Goal: Task Accomplishment & Management: Manage account settings

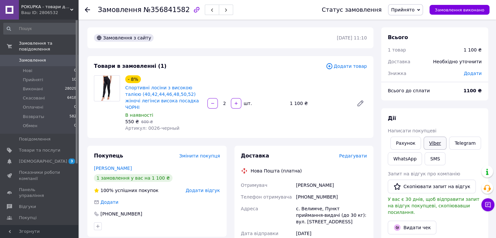
click at [438, 139] on link "Viber" at bounding box center [434, 143] width 23 height 13
click at [31, 68] on span "Нові" at bounding box center [27, 71] width 9 height 6
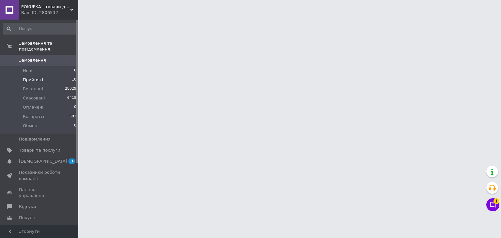
click at [30, 77] on span "Прийняті" at bounding box center [33, 80] width 20 height 6
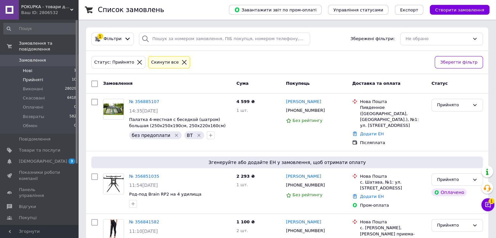
click at [26, 68] on span "Нові" at bounding box center [27, 71] width 9 height 6
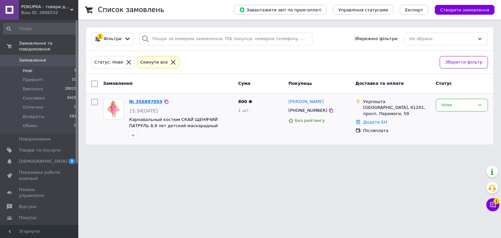
click at [153, 100] on link "№ 356897059" at bounding box center [145, 101] width 33 height 5
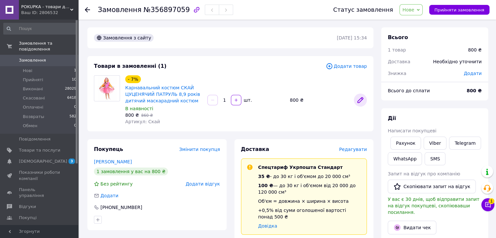
click at [361, 101] on icon at bounding box center [360, 99] width 5 height 5
click at [419, 5] on span "Нове" at bounding box center [410, 9] width 23 height 11
click at [413, 41] on li "Скасовано" at bounding box center [415, 42] width 30 height 10
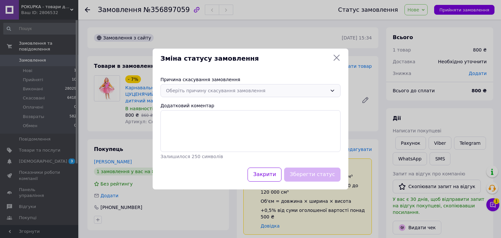
click at [245, 86] on div "Оберіть причину скасування замовлення" at bounding box center [250, 90] width 180 height 13
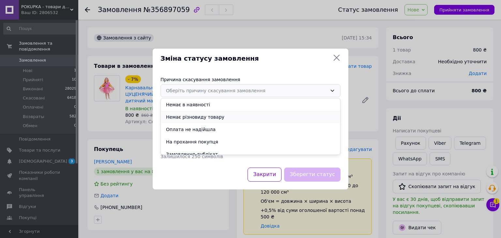
click at [188, 116] on li "Немає різновиду товару" at bounding box center [250, 117] width 179 height 12
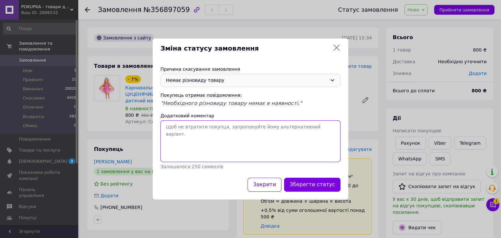
click at [188, 141] on textarea "Додатковий коментар" at bounding box center [250, 141] width 180 height 42
type textarea "Вибачте, товар закінчився."
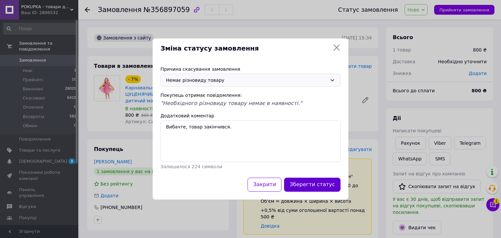
click at [331, 187] on button "Зберегти статус" at bounding box center [312, 185] width 56 height 14
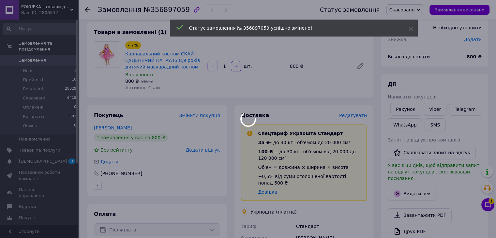
scroll to position [65, 0]
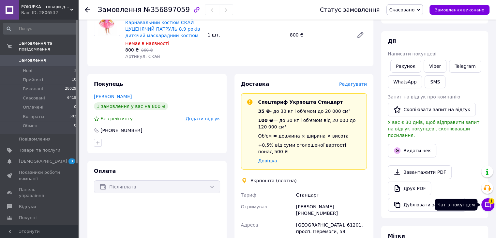
click at [488, 205] on icon at bounding box center [487, 204] width 7 height 7
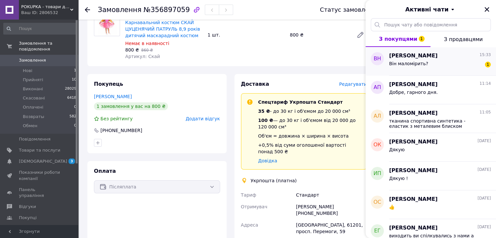
click at [417, 67] on div "Він маломірить?" at bounding box center [408, 65] width 39 height 9
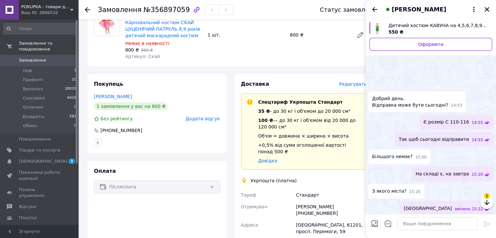
scroll to position [222, 0]
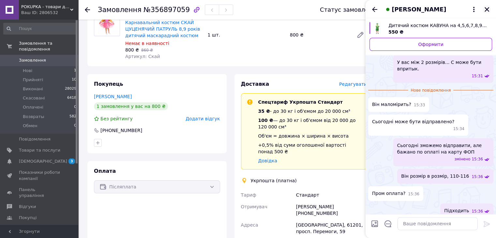
click at [485, 10] on icon "Закрити" at bounding box center [487, 10] width 6 height 6
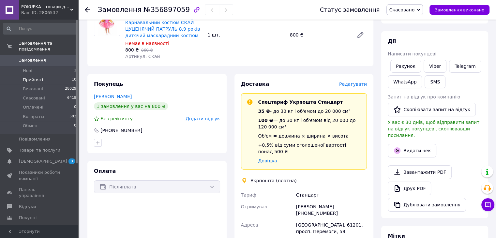
click at [29, 77] on span "Прийняті" at bounding box center [33, 80] width 20 height 6
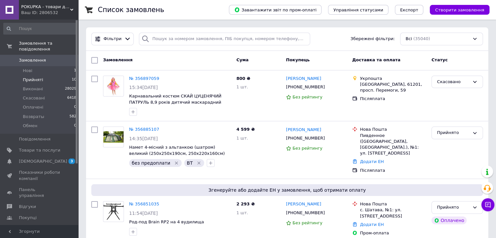
click at [38, 77] on span "Прийняті" at bounding box center [33, 80] width 20 height 6
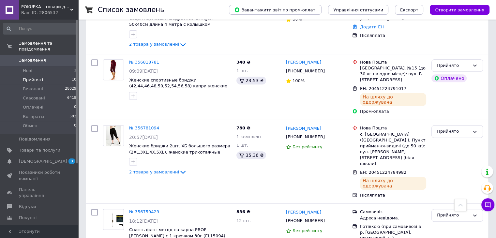
scroll to position [243, 0]
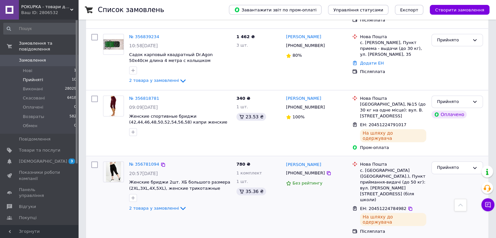
click at [141, 161] on div "№ 356781094" at bounding box center [143, 164] width 31 height 7
click at [142, 162] on link "№ 356781094" at bounding box center [144, 164] width 30 height 5
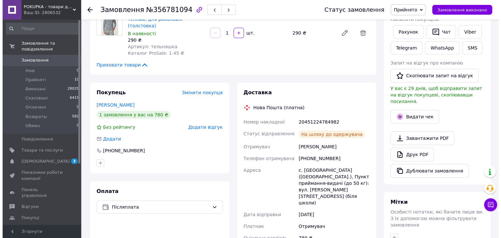
scroll to position [145, 0]
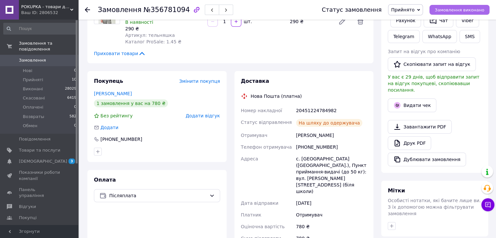
click at [448, 9] on span "Замовлення виконано" at bounding box center [460, 9] width 50 height 5
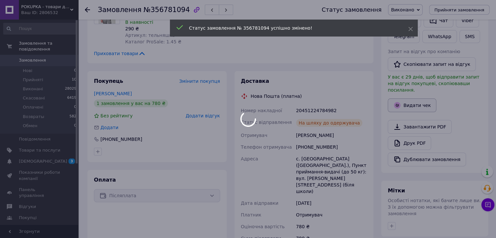
click at [422, 100] on button "Видати чек" at bounding box center [412, 105] width 49 height 14
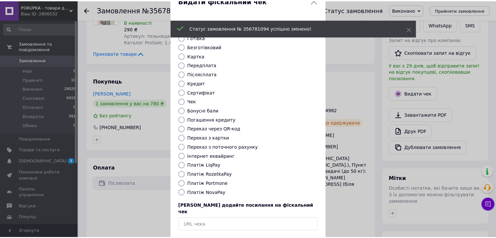
scroll to position [33, 0]
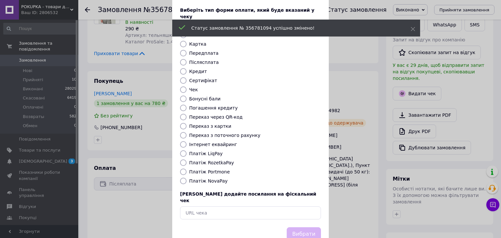
click at [199, 178] on label "Платіж NovaPay" at bounding box center [208, 180] width 38 height 5
click at [186, 178] on input "Платіж NovaPay" at bounding box center [183, 181] width 7 height 7
radio input "true"
click at [293, 227] on button "Вибрати" at bounding box center [304, 234] width 34 height 14
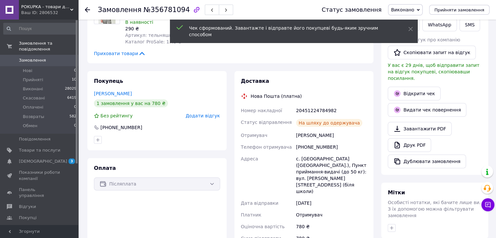
click at [323, 105] on div "20451224784982" at bounding box center [331, 111] width 73 height 12
copy div "20451224784982"
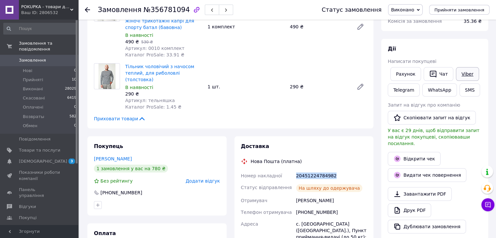
click at [460, 75] on link "Viber" at bounding box center [467, 74] width 23 height 14
click at [487, 202] on icon at bounding box center [488, 205] width 6 height 6
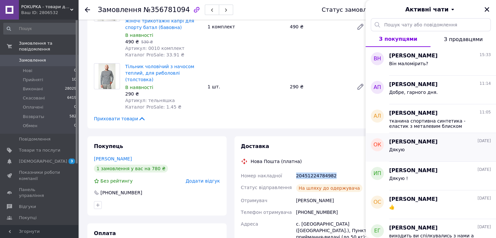
click at [409, 150] on div "Дякую" at bounding box center [440, 151] width 102 height 10
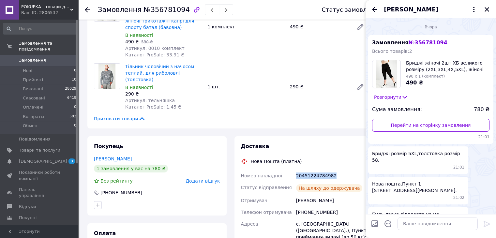
scroll to position [351, 0]
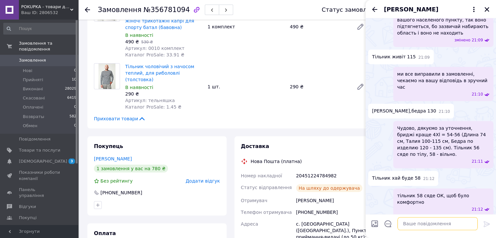
click at [410, 222] on textarea at bounding box center [437, 223] width 80 height 13
paste textarea "20451224784982"
type textarea "20451224784982 накладна"
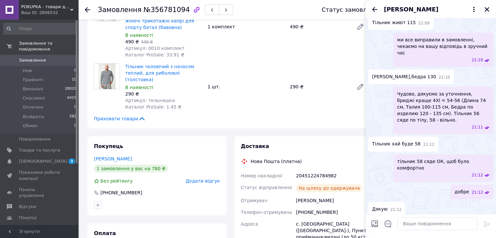
click at [86, 9] on use at bounding box center [87, 9] width 5 height 5
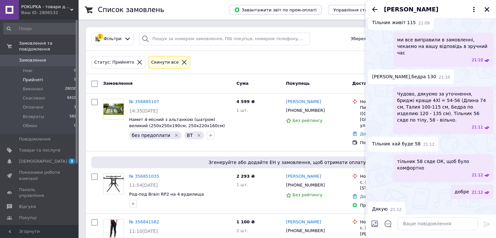
click at [484, 9] on icon "Закрити" at bounding box center [487, 10] width 6 height 6
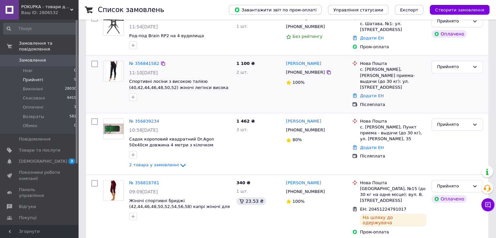
scroll to position [163, 0]
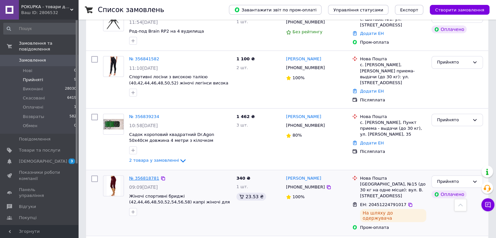
click at [149, 176] on link "№ 356818781" at bounding box center [144, 178] width 30 height 5
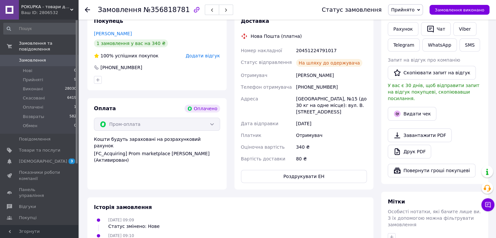
scroll to position [163, 0]
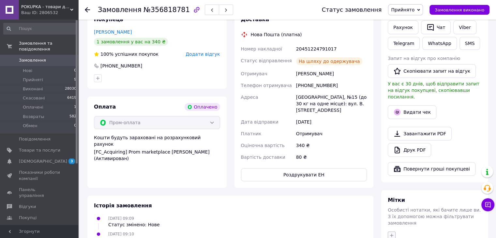
click at [391, 231] on button "button" at bounding box center [392, 235] width 8 height 8
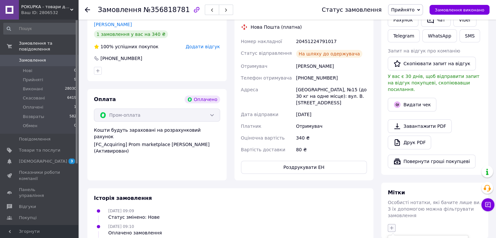
scroll to position [268, 0]
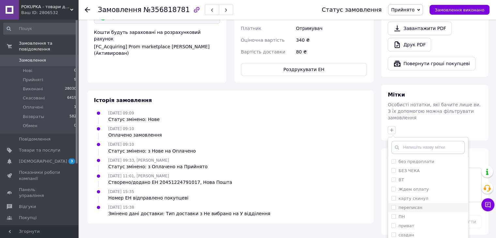
click at [392, 205] on input "переписан" at bounding box center [393, 207] width 4 height 4
checkbox input "true"
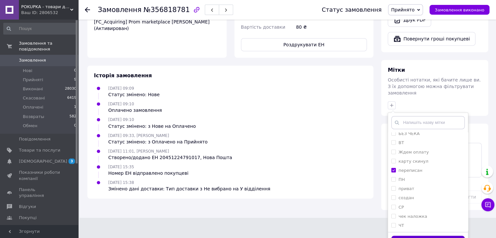
click at [408, 236] on button "Додати мітку" at bounding box center [427, 242] width 73 height 13
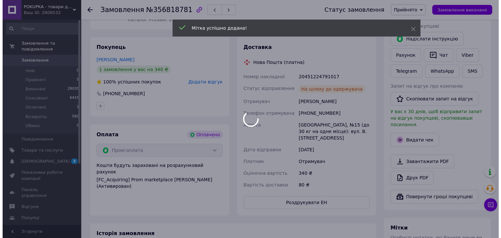
scroll to position [100, 0]
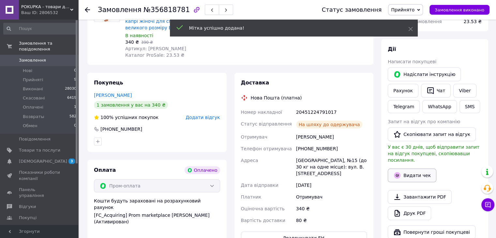
click at [417, 170] on button "Видати чек" at bounding box center [412, 176] width 49 height 14
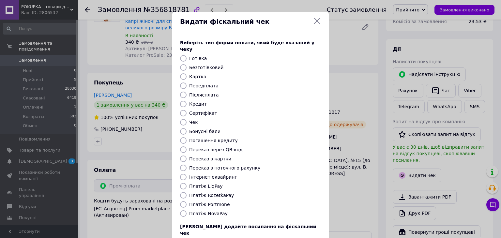
click at [207, 193] on label "Платіж RozetkaPay" at bounding box center [211, 195] width 45 height 5
click at [186, 192] on input "Платіж RozetkaPay" at bounding box center [183, 195] width 7 height 7
radio input "true"
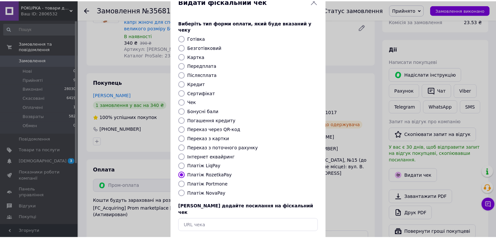
scroll to position [42, 0]
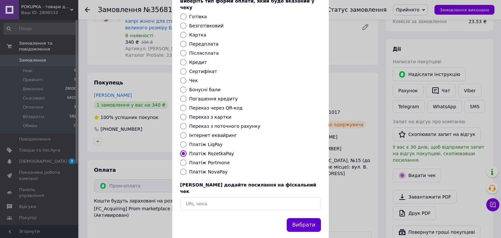
click at [304, 218] on button "Вибрати" at bounding box center [304, 225] width 34 height 14
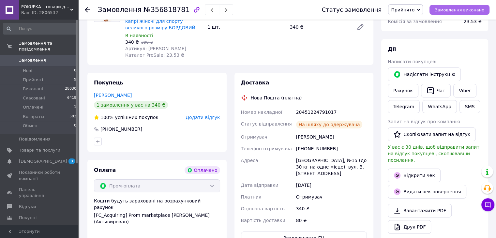
click at [469, 14] on button "Замовлення виконано" at bounding box center [459, 10] width 60 height 10
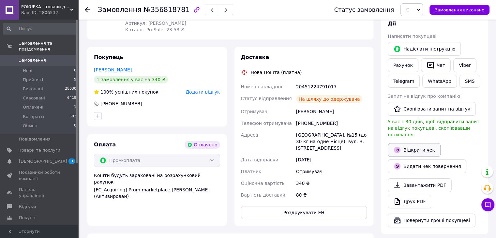
scroll to position [165, 0]
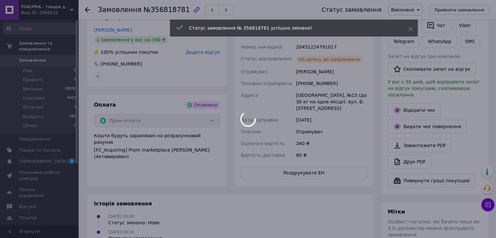
click at [315, 47] on div at bounding box center [248, 119] width 496 height 238
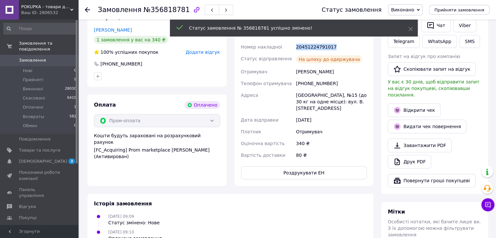
click at [315, 47] on div "20451224791017" at bounding box center [331, 47] width 73 height 12
copy div "20451224791017"
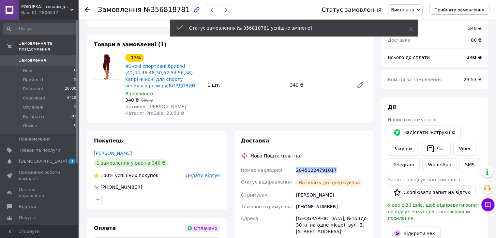
scroll to position [35, 0]
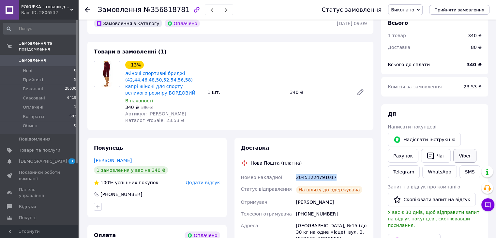
click at [462, 156] on link "Viber" at bounding box center [464, 156] width 23 height 14
click at [488, 203] on icon at bounding box center [487, 204] width 7 height 7
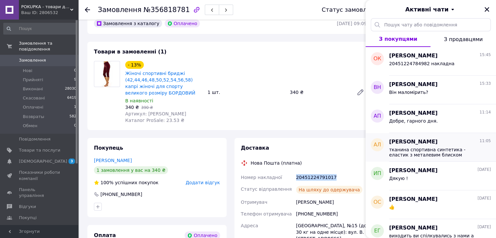
click at [429, 145] on span "Анна Литвинова" at bounding box center [413, 141] width 49 height 7
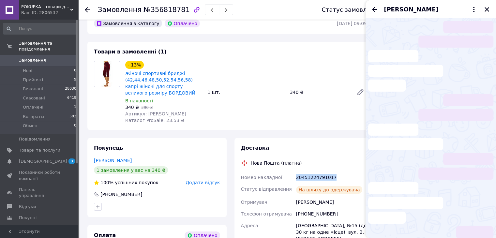
scroll to position [4, 0]
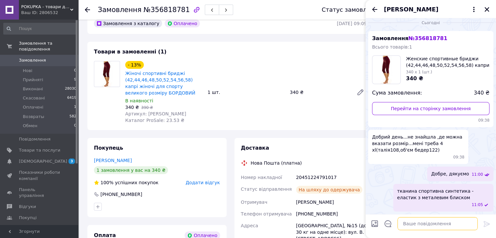
click at [430, 226] on textarea at bounding box center [437, 223] width 80 height 13
paste textarea "20451224791017"
type textarea "20451224791017 накладна"
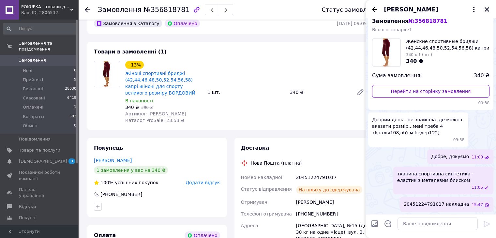
drag, startPoint x: 485, startPoint y: 6, endPoint x: 487, endPoint y: 9, distance: 4.4
click at [485, 6] on button "Закрити" at bounding box center [487, 10] width 8 height 8
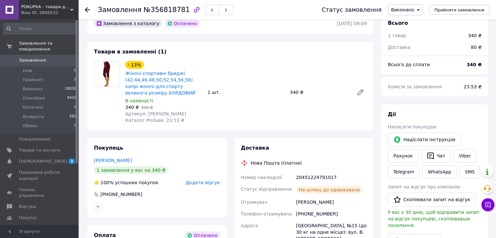
click at [86, 9] on use at bounding box center [87, 9] width 5 height 5
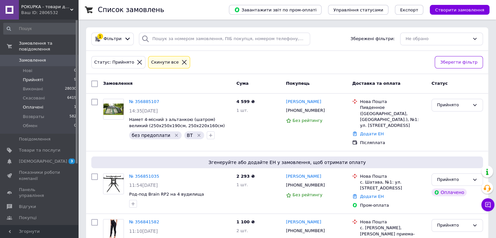
click at [34, 104] on span "Оплачені" at bounding box center [33, 107] width 21 height 6
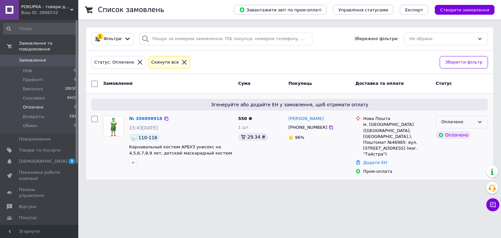
click at [451, 122] on div "Оплачено" at bounding box center [457, 122] width 33 height 7
click at [451, 133] on li "Прийнято" at bounding box center [462, 136] width 52 height 12
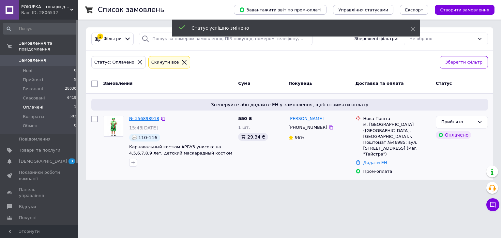
click at [148, 118] on link "№ 356898918" at bounding box center [144, 118] width 30 height 5
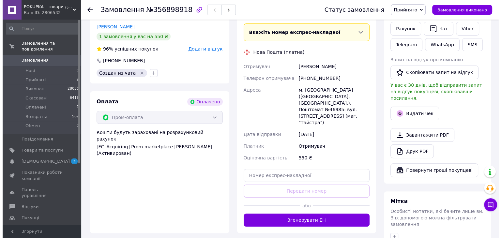
scroll to position [163, 0]
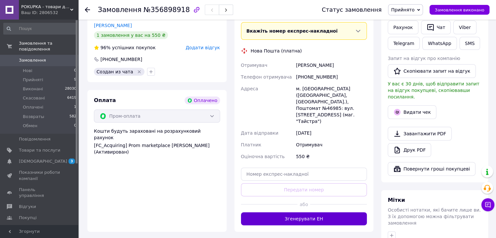
click at [327, 212] on button "Згенерувати ЕН" at bounding box center [304, 218] width 126 height 13
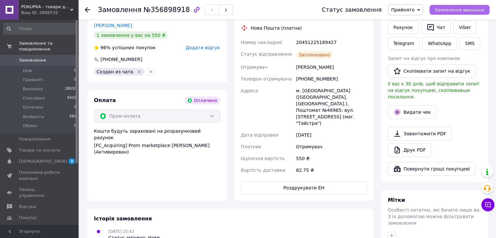
click at [460, 8] on span "Замовлення виконано" at bounding box center [460, 9] width 50 height 5
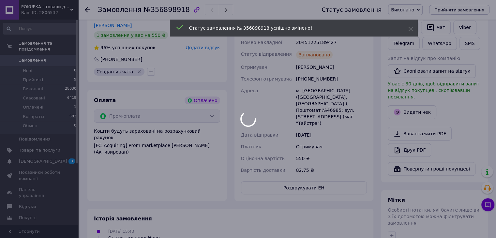
click at [421, 107] on div at bounding box center [248, 119] width 496 height 238
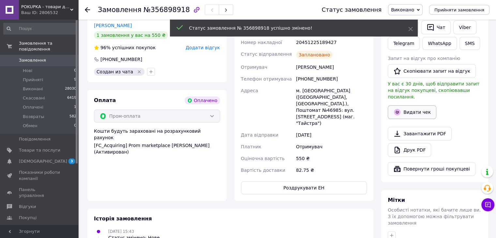
click at [421, 106] on button "Видати чек" at bounding box center [412, 112] width 49 height 14
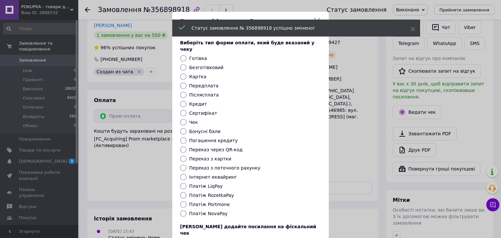
click at [196, 193] on label "Платіж RozetkaPay" at bounding box center [211, 195] width 45 height 5
click at [186, 192] on input "Платіж RozetkaPay" at bounding box center [183, 195] width 7 height 7
radio input "true"
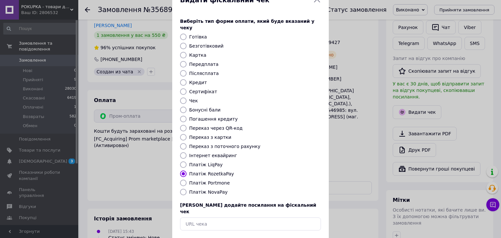
scroll to position [42, 0]
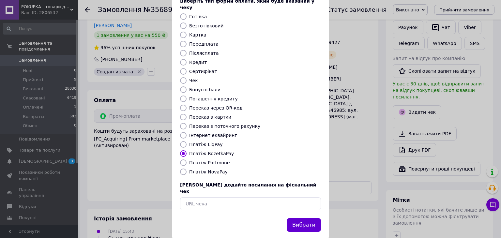
click at [312, 218] on button "Вибрати" at bounding box center [304, 225] width 34 height 14
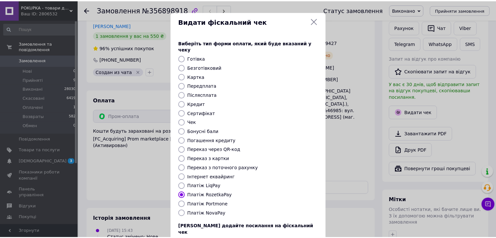
scroll to position [0, 0]
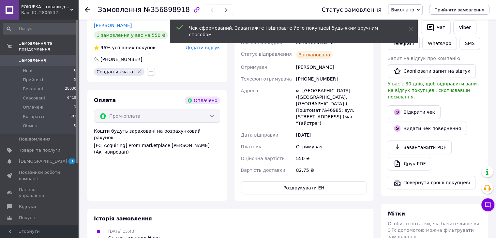
click at [312, 46] on div "20451225189427" at bounding box center [331, 43] width 73 height 12
click at [311, 43] on div "20451225189427" at bounding box center [331, 43] width 73 height 12
copy div "20451225189427"
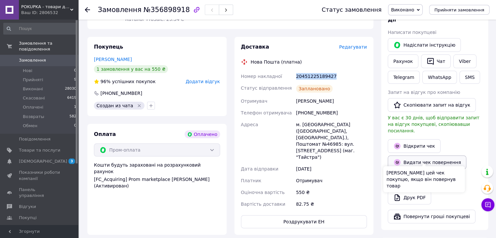
scroll to position [98, 0]
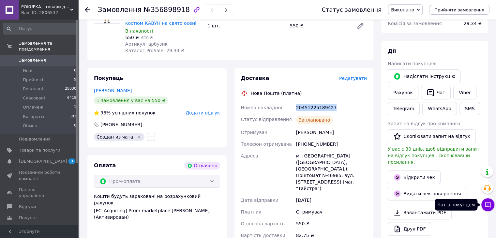
click at [491, 206] on icon at bounding box center [487, 204] width 7 height 7
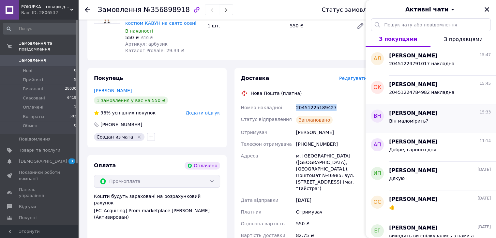
click at [421, 116] on span "Виктория Никитина" at bounding box center [413, 113] width 49 height 7
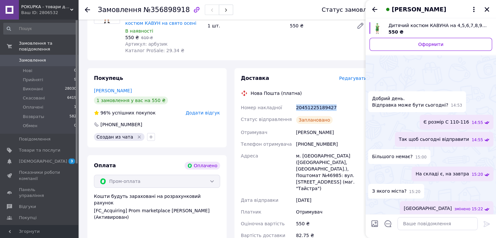
scroll to position [210, 0]
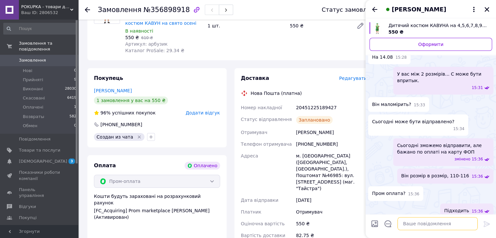
paste textarea "20451225189427"
type textarea "20451225189427 накладна"
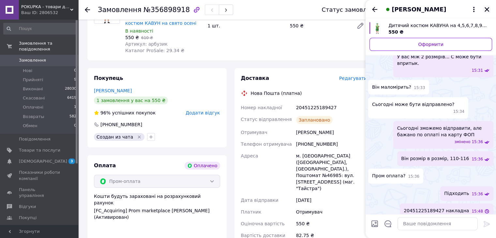
click at [486, 9] on icon "Закрити" at bounding box center [486, 9] width 5 height 5
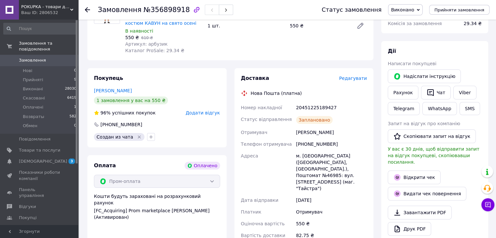
click at [361, 50] on div "- 10% Дитячий костюм КАВУНА на 4,5,6,7,8,9 років, карнавальний костюм КАВУН на …" at bounding box center [246, 25] width 247 height 59
click at [89, 10] on icon at bounding box center [87, 9] width 5 height 5
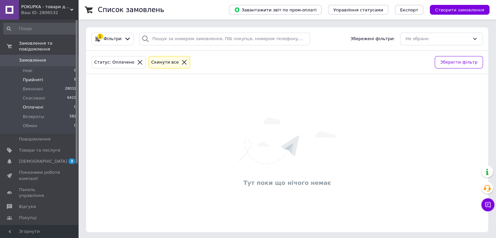
click at [23, 77] on span "Прийняті" at bounding box center [33, 80] width 20 height 6
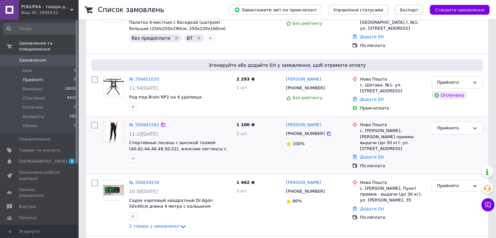
scroll to position [98, 0]
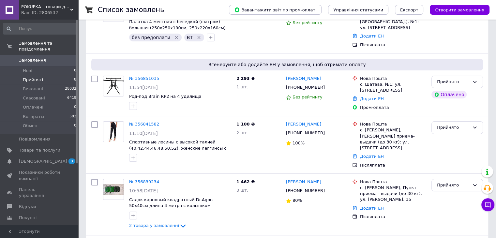
click at [29, 77] on span "Прийняті" at bounding box center [33, 80] width 20 height 6
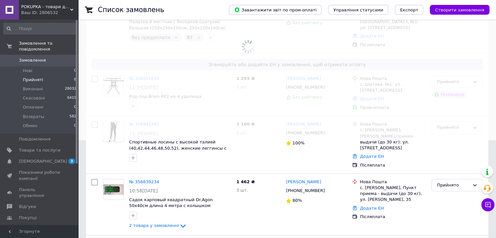
scroll to position [0, 0]
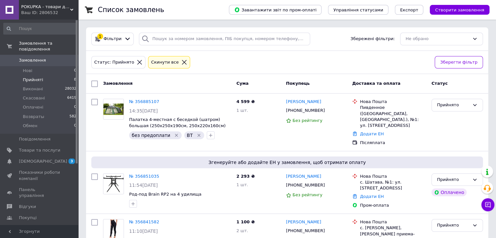
click at [39, 77] on span "Прийняті" at bounding box center [33, 80] width 20 height 6
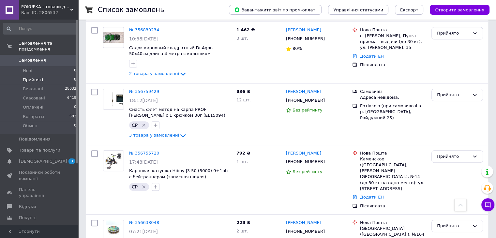
scroll to position [261, 0]
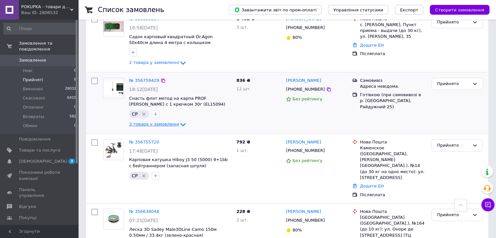
click at [142, 122] on span "3 товара у замовленні" at bounding box center [154, 124] width 50 height 5
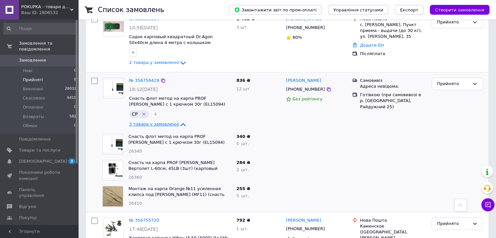
click at [142, 122] on span "3 товара у замовленні" at bounding box center [154, 124] width 50 height 5
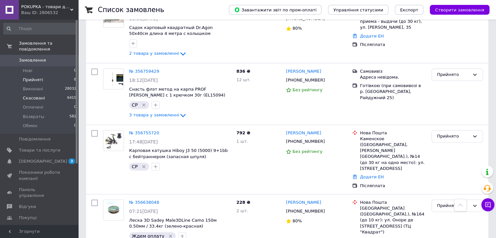
scroll to position [213, 0]
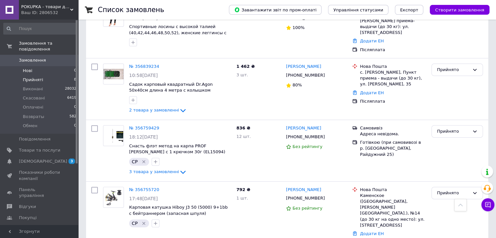
click at [25, 68] on span "Нові" at bounding box center [27, 71] width 9 height 6
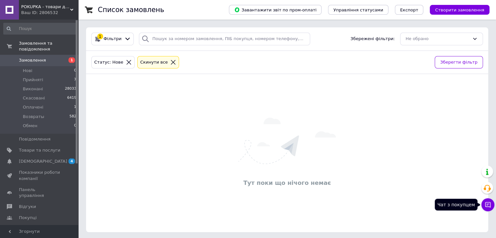
click at [492, 206] on button "Чат з покупцем" at bounding box center [487, 204] width 13 height 13
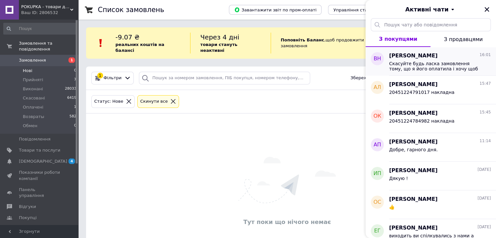
click at [422, 64] on span "Скасуйте будь ласка замовлення тому, що я його оплатила і хочу щоб мені поверну…" at bounding box center [435, 66] width 93 height 10
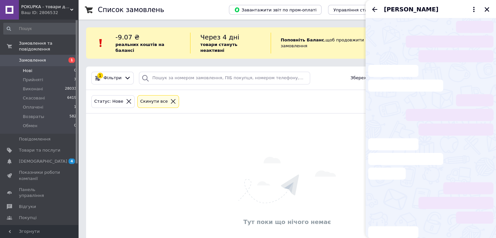
scroll to position [301, 0]
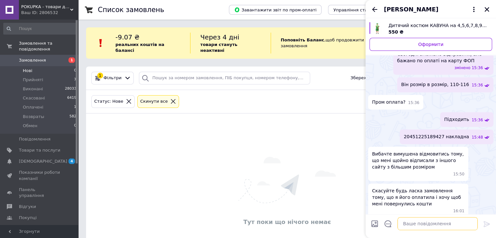
click at [425, 227] on textarea at bounding box center [437, 223] width 80 height 13
type textarea "добре"
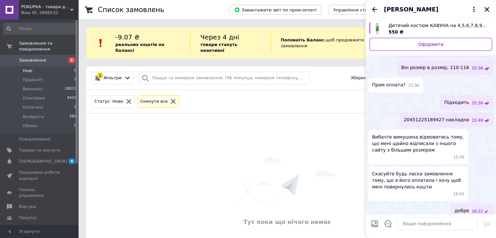
click at [489, 11] on icon "Закрити" at bounding box center [487, 10] width 6 height 6
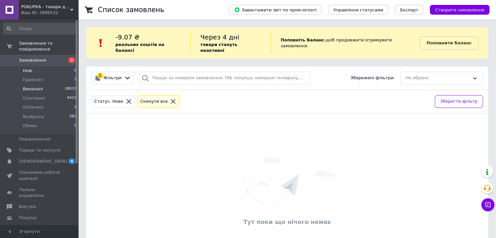
click at [39, 86] on span "Виконані" at bounding box center [33, 89] width 20 height 6
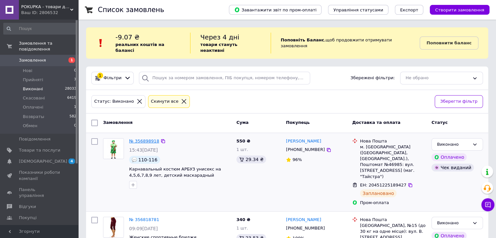
click at [139, 139] on link "№ 356898918" at bounding box center [144, 141] width 30 height 5
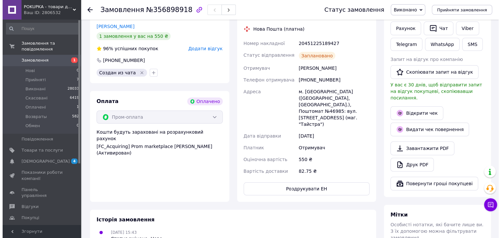
scroll to position [163, 0]
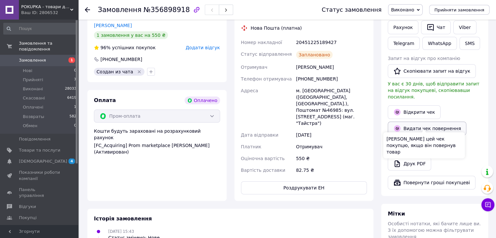
click at [418, 126] on button "Видати чек повернення" at bounding box center [427, 129] width 79 height 14
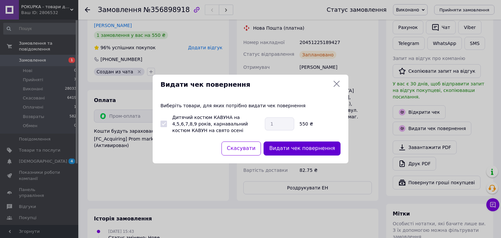
click at [283, 149] on button "Видати чек повернення" at bounding box center [301, 148] width 77 height 14
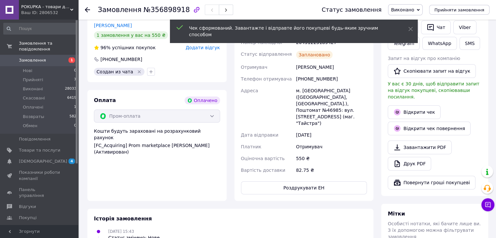
click at [414, 10] on span "Виконано" at bounding box center [402, 9] width 23 height 5
click at [409, 29] on icon at bounding box center [410, 29] width 5 height 5
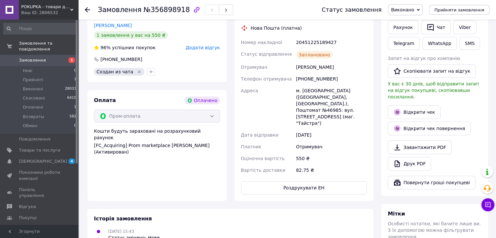
click at [412, 9] on span "Виконано" at bounding box center [402, 9] width 23 height 5
click at [410, 33] on li "Скасовано" at bounding box center [405, 33] width 34 height 10
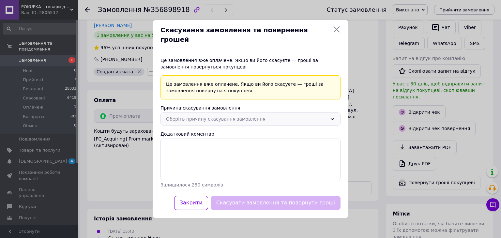
click at [199, 119] on div "Оберіть причину скасування замовлення" at bounding box center [250, 118] width 180 height 13
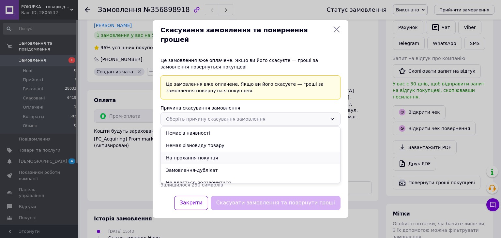
click at [194, 154] on li "На прохання покупця" at bounding box center [250, 158] width 179 height 12
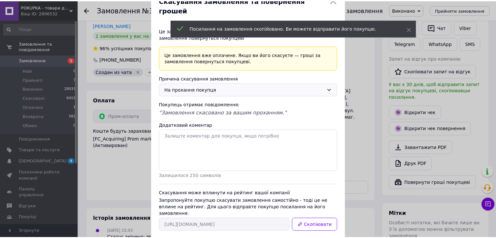
scroll to position [33, 0]
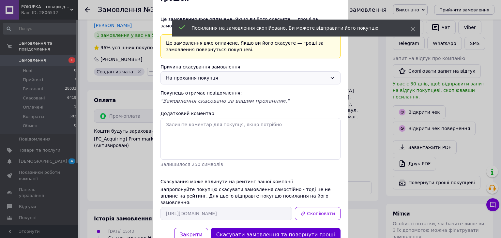
click at [314, 228] on button "Скасувати замовлення та повернути гроші" at bounding box center [276, 235] width 130 height 14
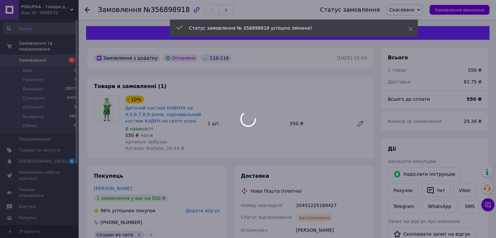
scroll to position [35, 0]
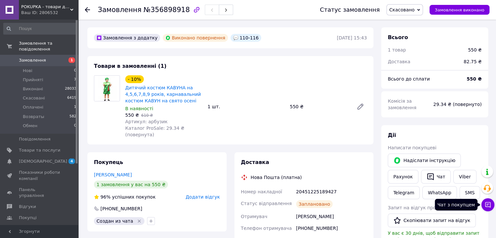
click at [489, 203] on icon at bounding box center [487, 204] width 7 height 7
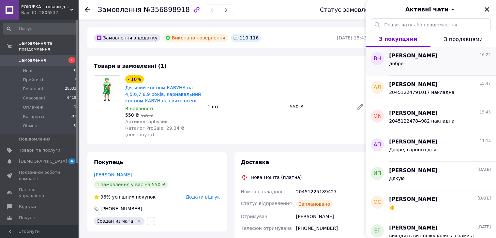
click at [419, 58] on span "Виктория Никитина" at bounding box center [413, 55] width 49 height 7
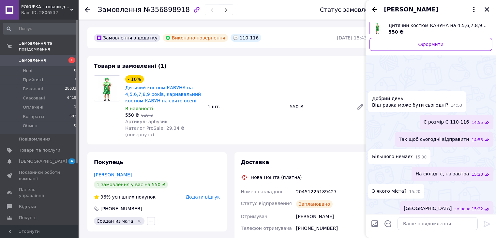
scroll to position [318, 0]
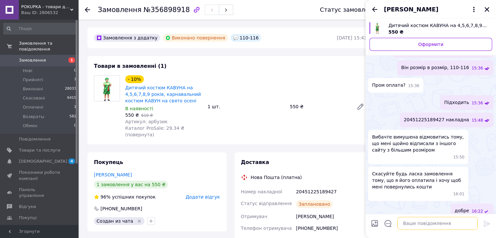
click at [443, 222] on textarea at bounding box center [437, 223] width 80 height 13
type textarea "Скасували"
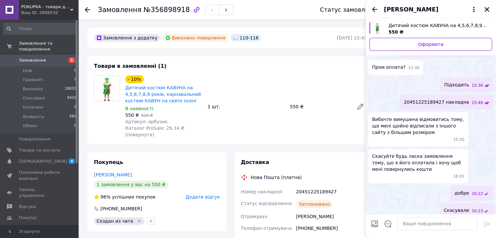
click at [487, 9] on icon "Закрити" at bounding box center [486, 9] width 5 height 5
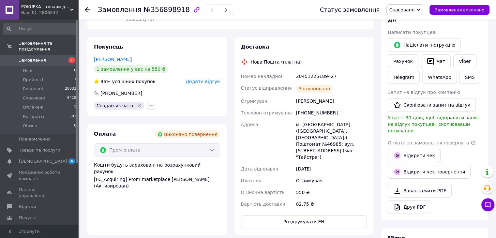
scroll to position [0, 0]
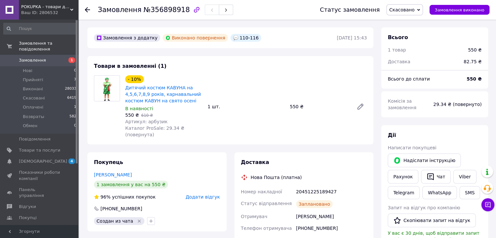
click at [89, 8] on icon at bounding box center [87, 9] width 5 height 5
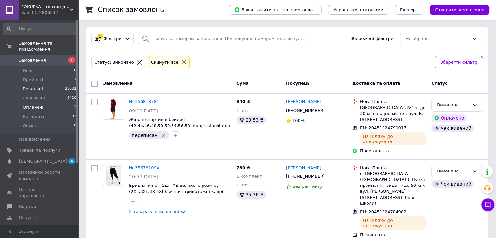
click at [27, 104] on span "Оплачені" at bounding box center [33, 107] width 21 height 6
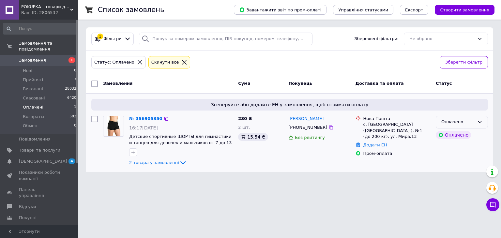
click at [453, 122] on div "Оплачено" at bounding box center [457, 122] width 33 height 7
click at [452, 134] on li "Прийнято" at bounding box center [462, 136] width 52 height 12
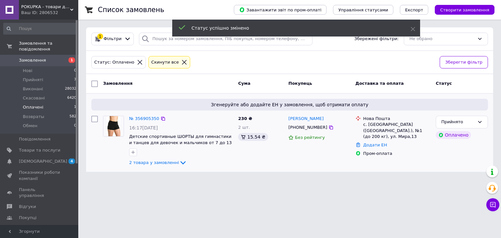
click at [142, 118] on link "№ 356905350" at bounding box center [144, 118] width 30 height 5
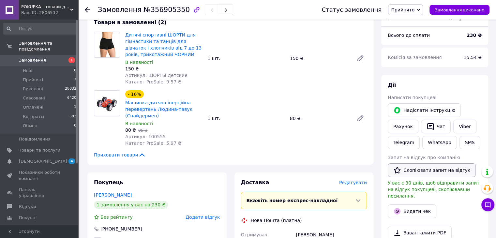
scroll to position [65, 0]
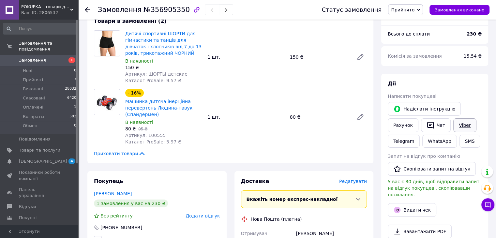
click at [460, 125] on link "Viber" at bounding box center [464, 125] width 23 height 14
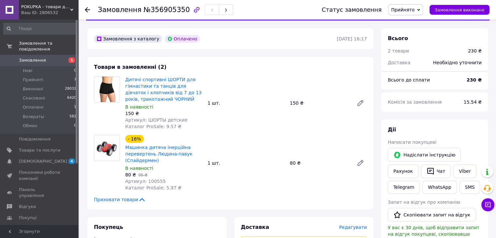
scroll to position [0, 0]
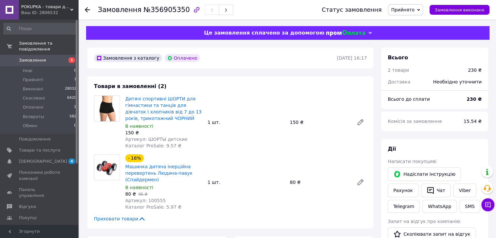
drag, startPoint x: 229, startPoint y: 215, endPoint x: 227, endPoint y: 212, distance: 4.3
click at [229, 215] on div "Товари в замовленні (2) Дитячі спортивні ШОРТИ для гімнастики та танців для дів…" at bounding box center [230, 152] width 286 height 152
click at [158, 116] on link "Дитячі спортивні ШОРТИ для гімнастики та танців для дівчаток і хлопчиків від 7 …" at bounding box center [163, 108] width 76 height 25
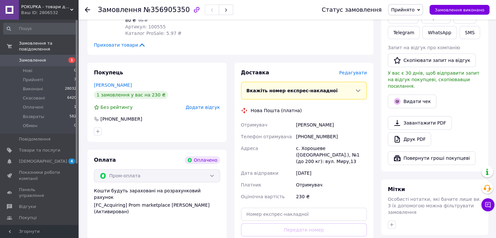
scroll to position [228, 0]
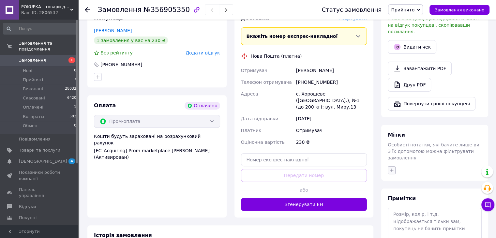
click at [390, 168] on icon "button" at bounding box center [391, 170] width 5 height 5
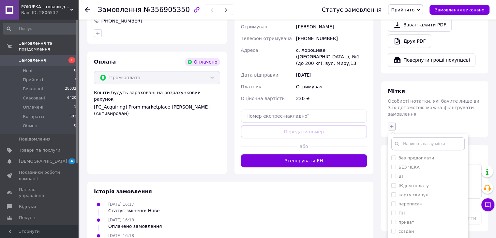
scroll to position [303, 0]
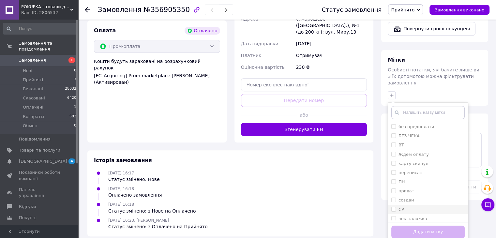
click at [390, 205] on li "СР" at bounding box center [428, 209] width 80 height 9
checkbox input "true"
click at [403, 226] on button "Додати мітку" at bounding box center [427, 232] width 73 height 13
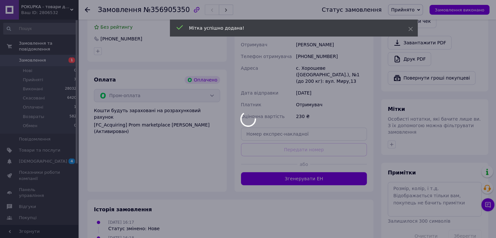
scroll to position [173, 0]
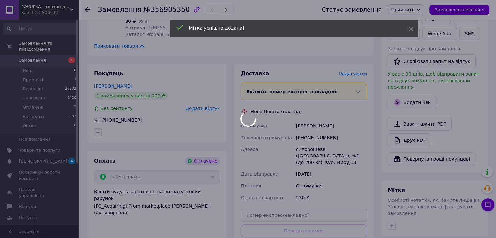
click at [88, 7] on icon at bounding box center [87, 9] width 5 height 5
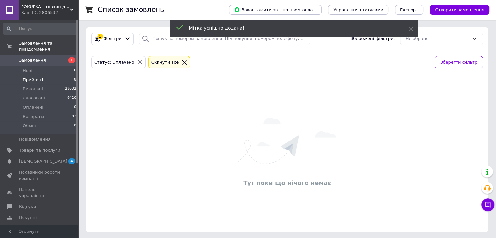
click at [35, 77] on span "Прийняті" at bounding box center [33, 80] width 20 height 6
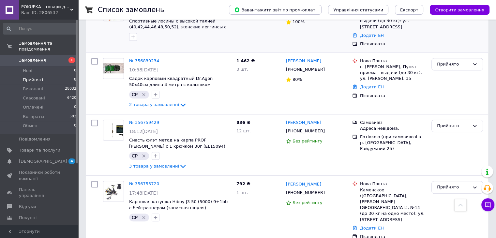
scroll to position [326, 0]
